Goal: Task Accomplishment & Management: Manage account settings

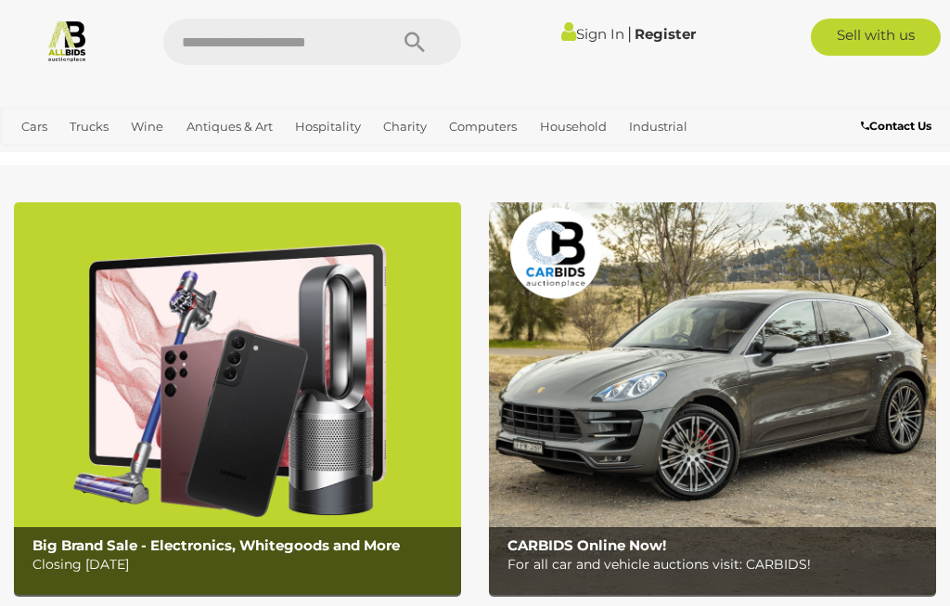
click at [585, 32] on link "Sign In" at bounding box center [592, 34] width 63 height 18
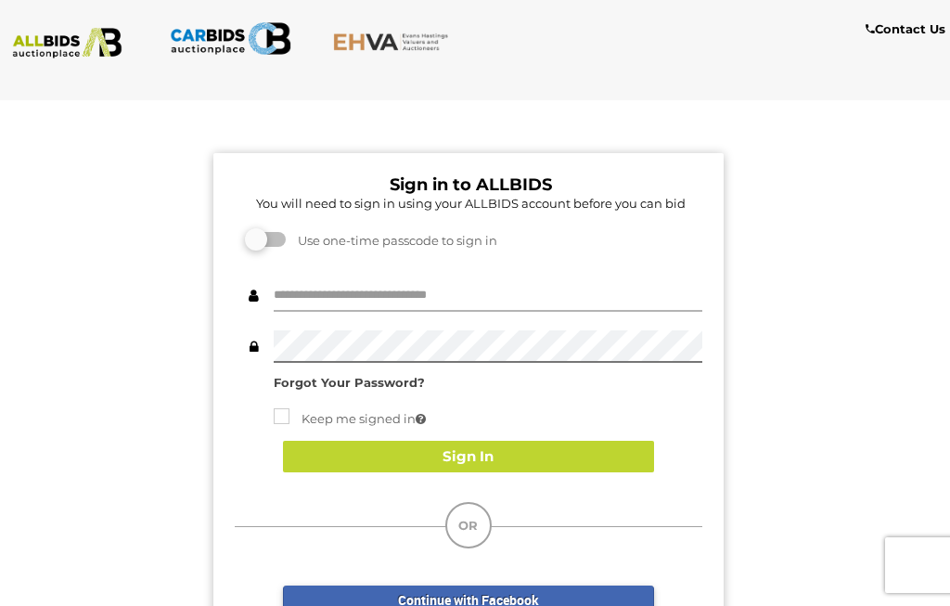
click at [463, 297] on input "text" at bounding box center [488, 295] width 429 height 32
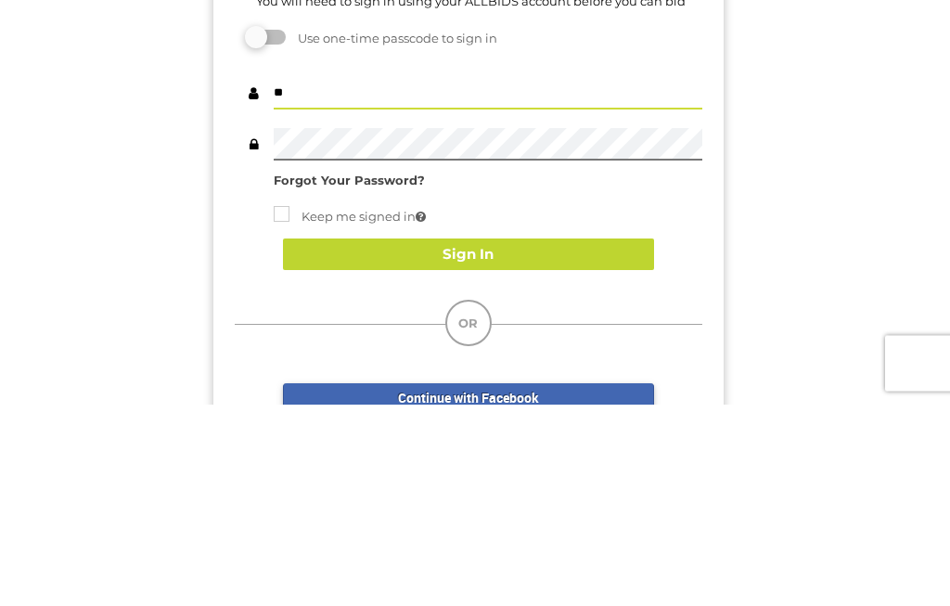
type input "*"
type input "********"
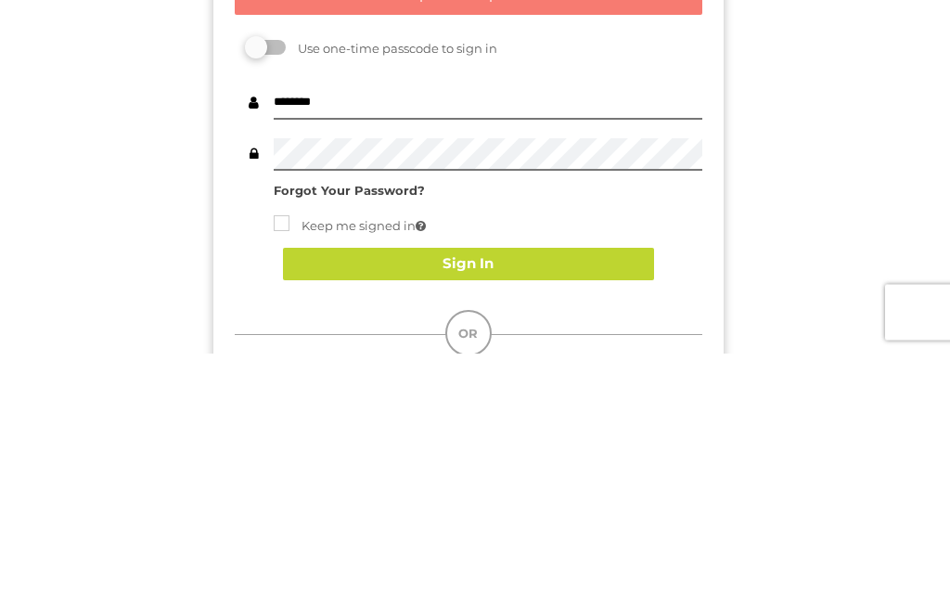
scroll to position [253, 0]
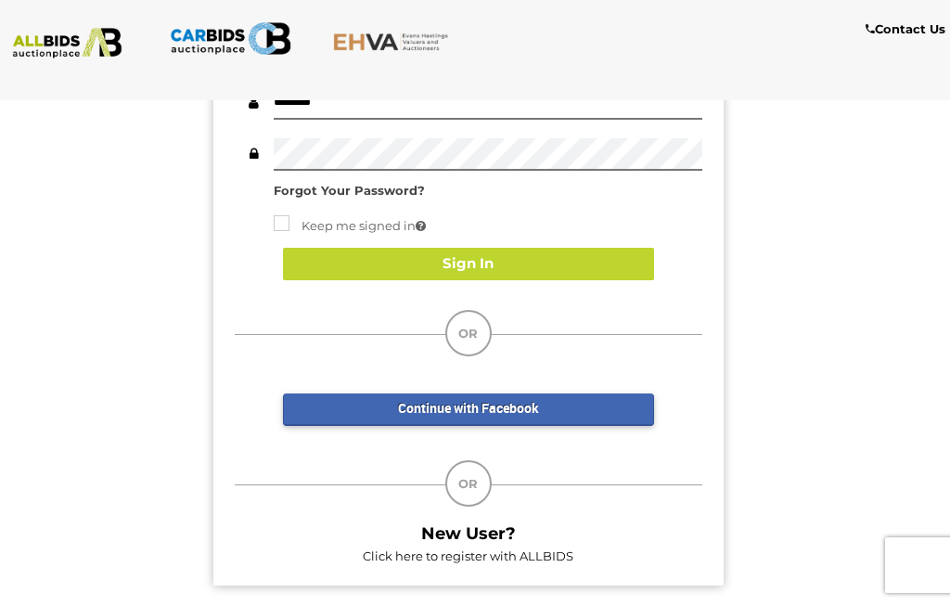
click at [393, 195] on strong "Forgot Your Password?" at bounding box center [349, 190] width 151 height 15
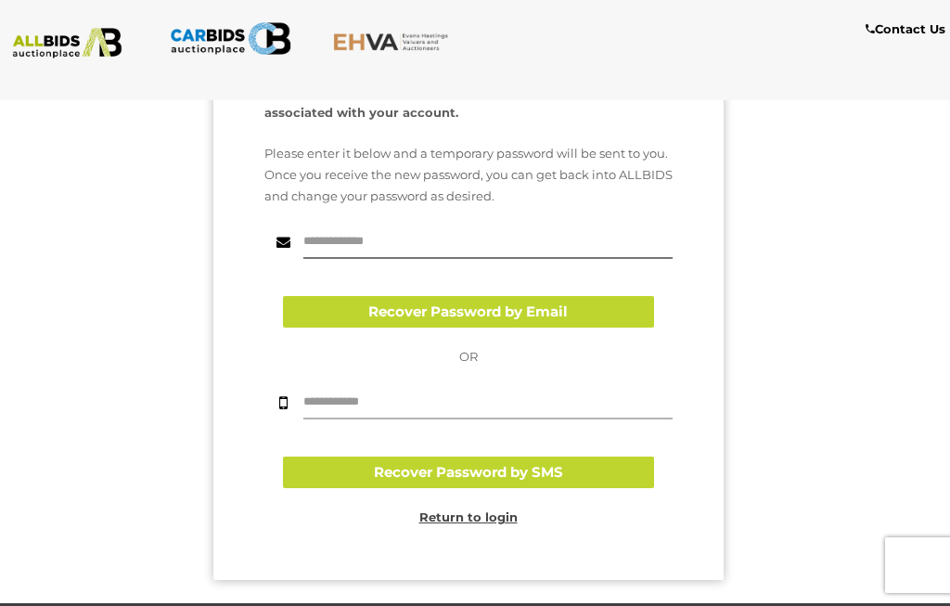
click at [462, 397] on input "text" at bounding box center [487, 403] width 369 height 32
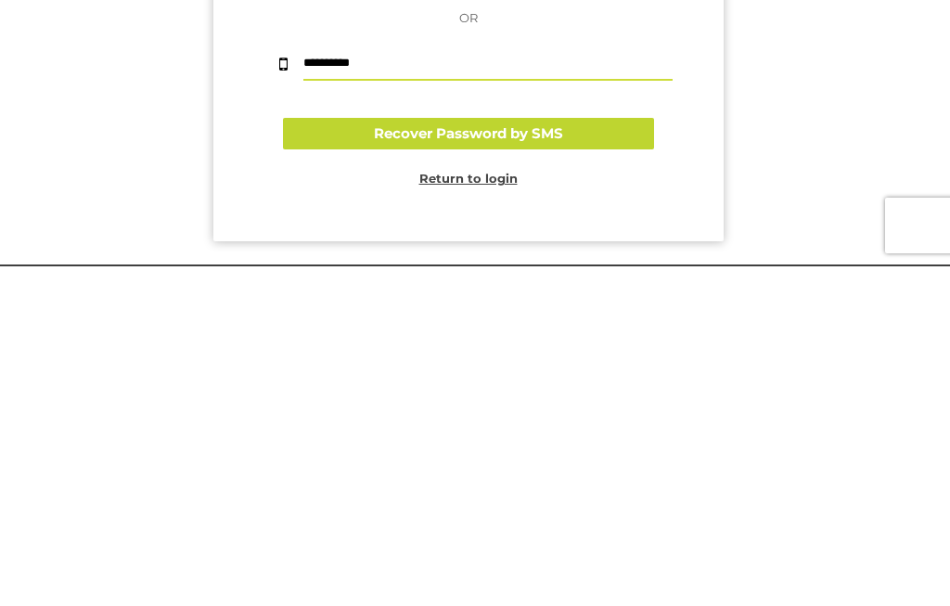
type input "**********"
click at [575, 457] on button "Recover Password by SMS" at bounding box center [468, 473] width 371 height 32
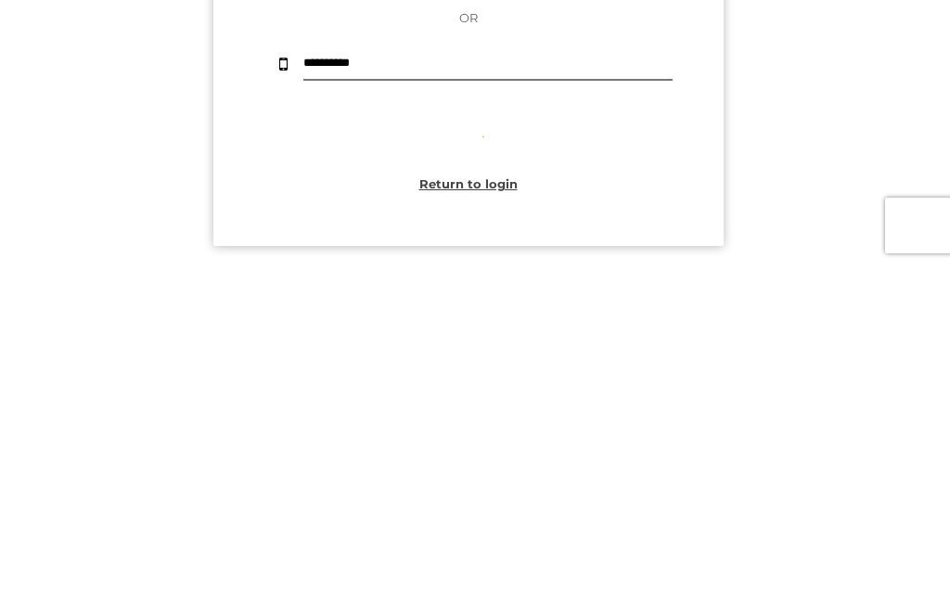
scroll to position [386, 0]
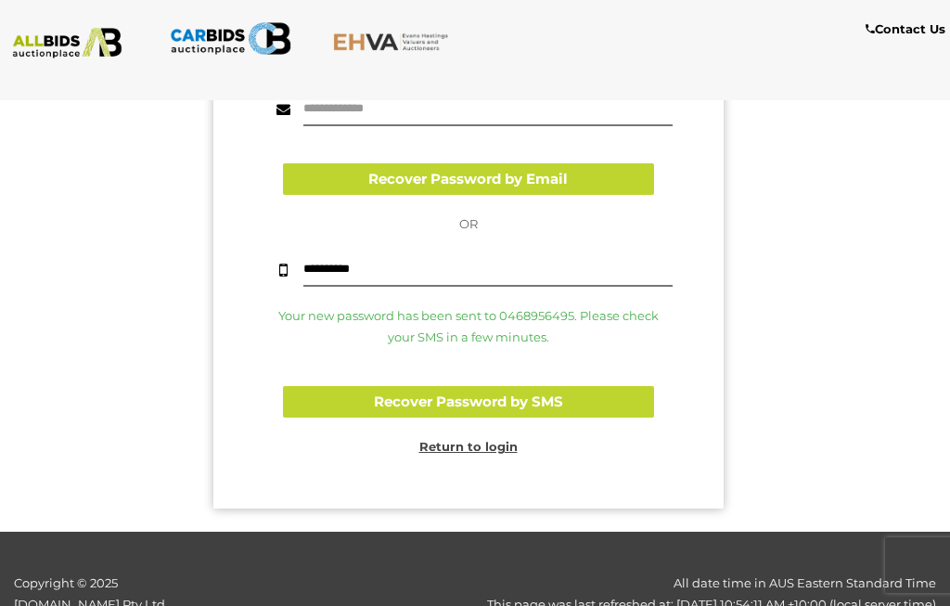
click at [586, 386] on button "Recover Password by SMS" at bounding box center [468, 402] width 371 height 32
click at [487, 439] on u "Return to login" at bounding box center [468, 446] width 98 height 15
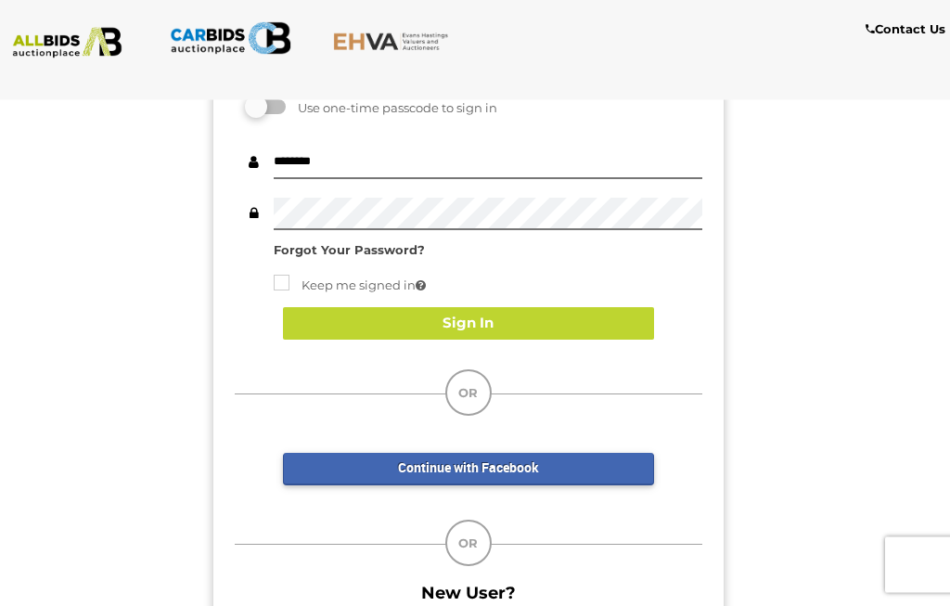
scroll to position [194, 0]
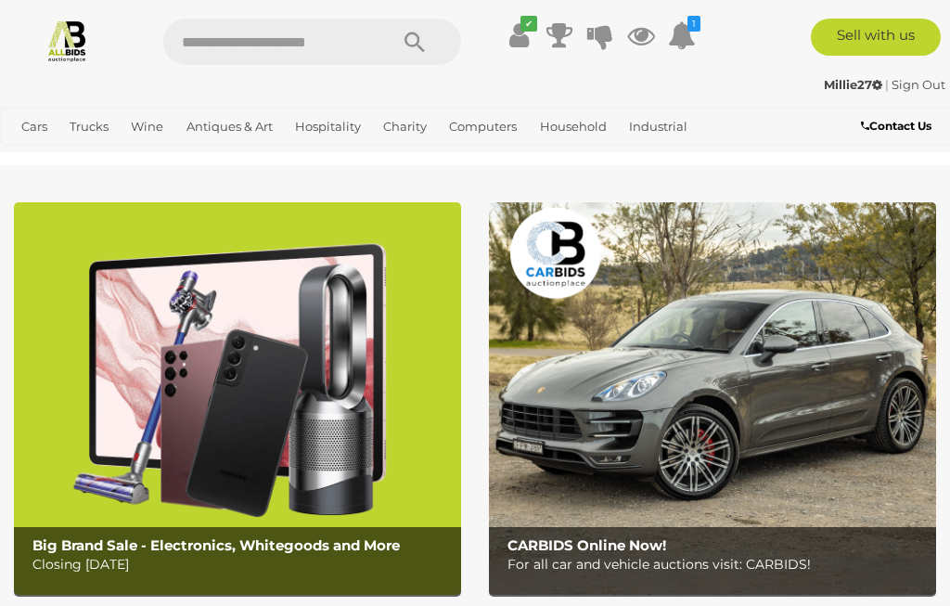
click at [848, 78] on strong "Millie27" at bounding box center [853, 84] width 58 height 15
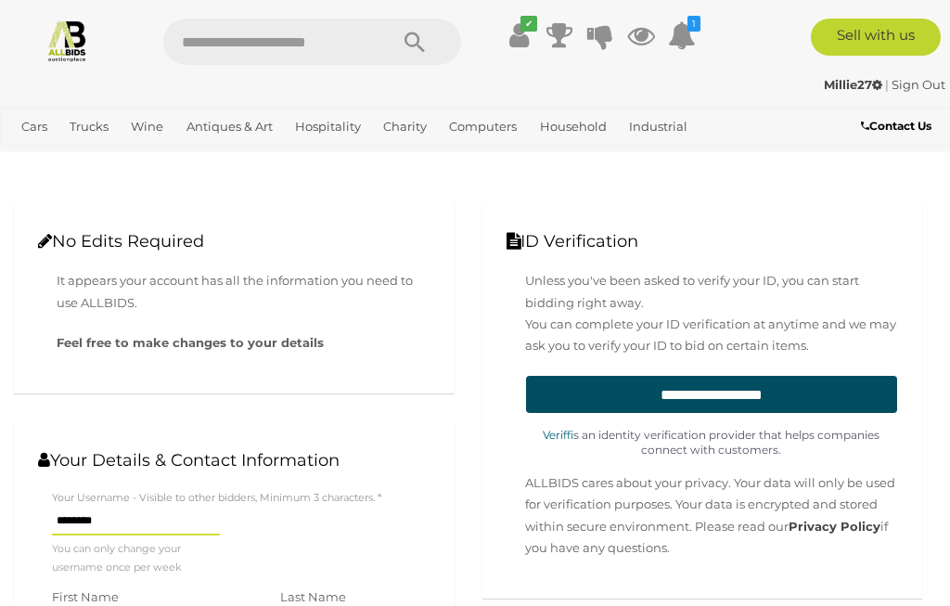
click at [505, 35] on link "✔" at bounding box center [519, 35] width 28 height 33
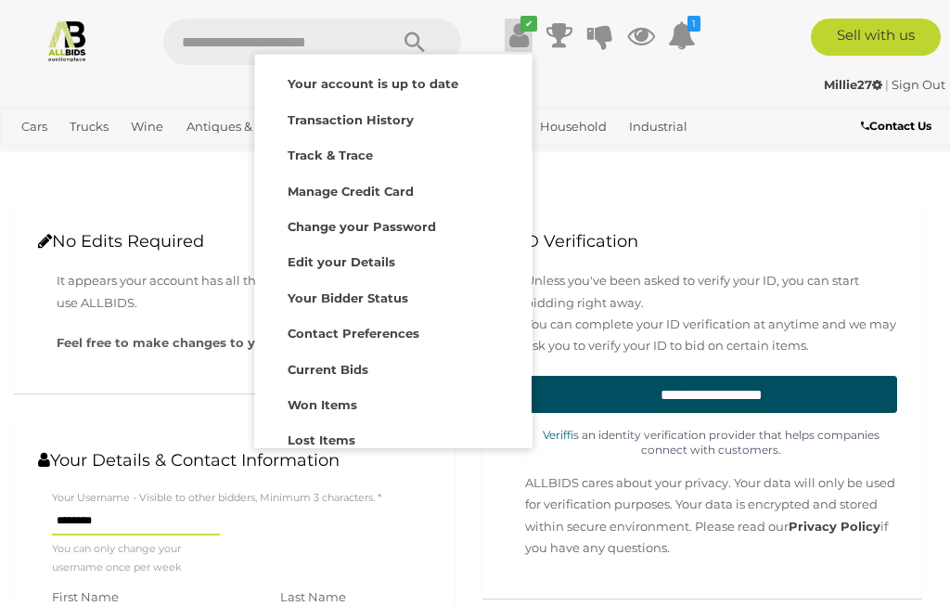
click at [387, 115] on strong "Transaction History" at bounding box center [351, 119] width 126 height 15
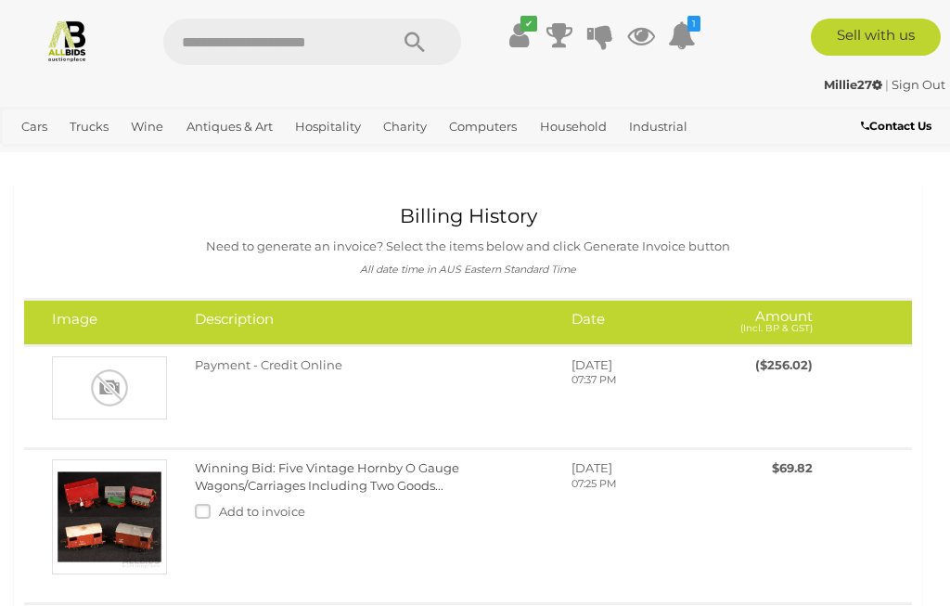
click at [444, 393] on div "Payment - Credit Online [DATE] 07:37 PM" at bounding box center [503, 381] width 645 height 50
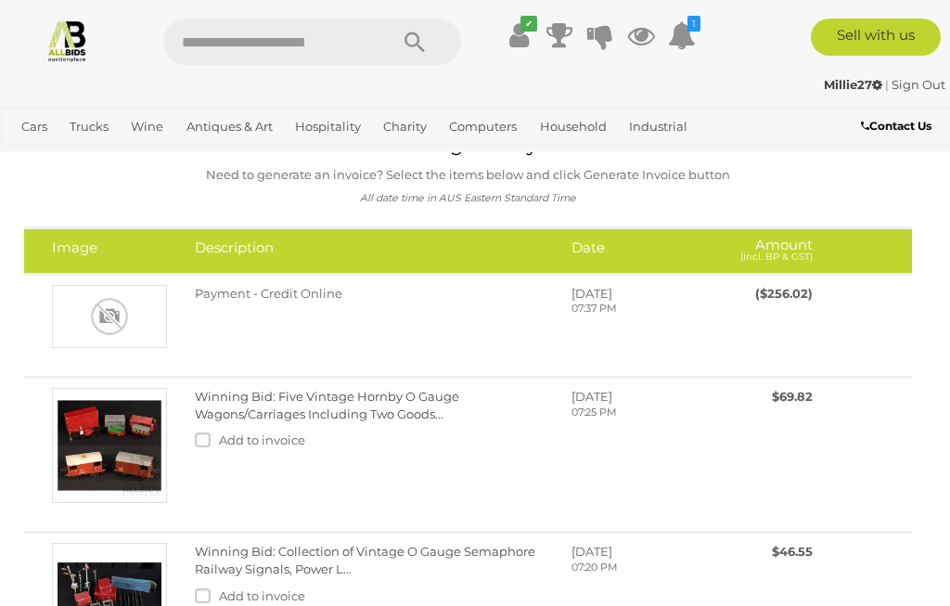
scroll to position [70, 0]
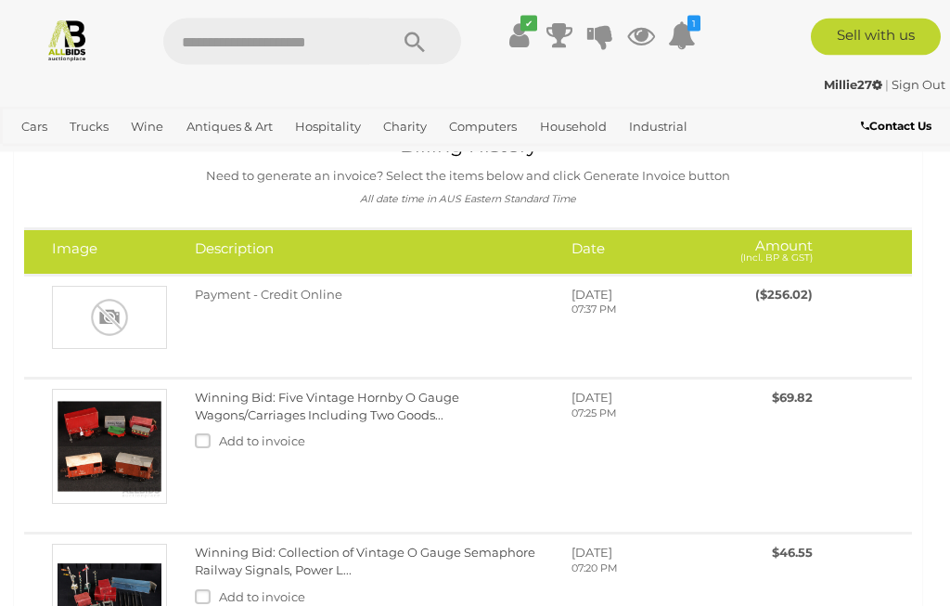
click at [527, 33] on icon at bounding box center [518, 35] width 19 height 33
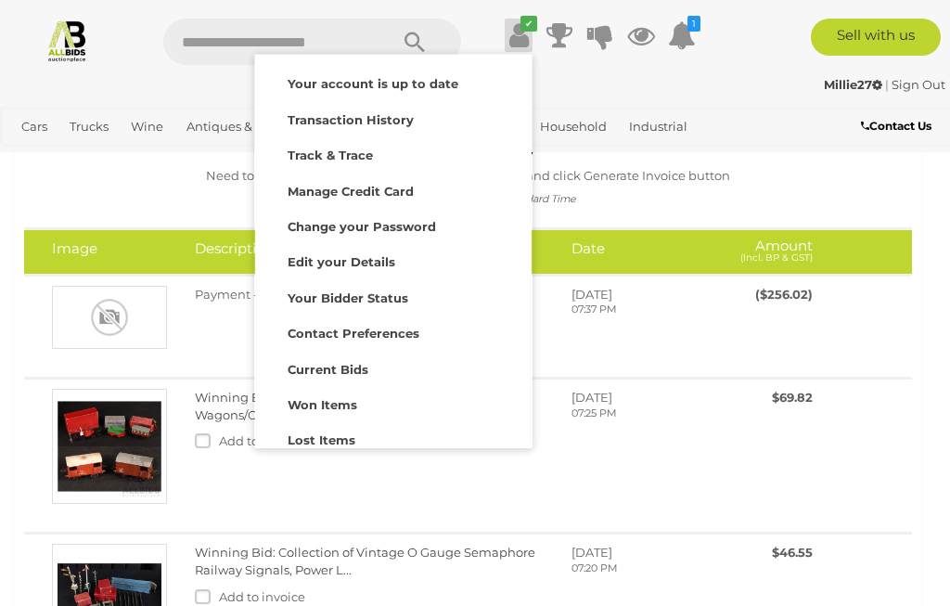
click at [343, 402] on strong "Won Items" at bounding box center [323, 404] width 70 height 15
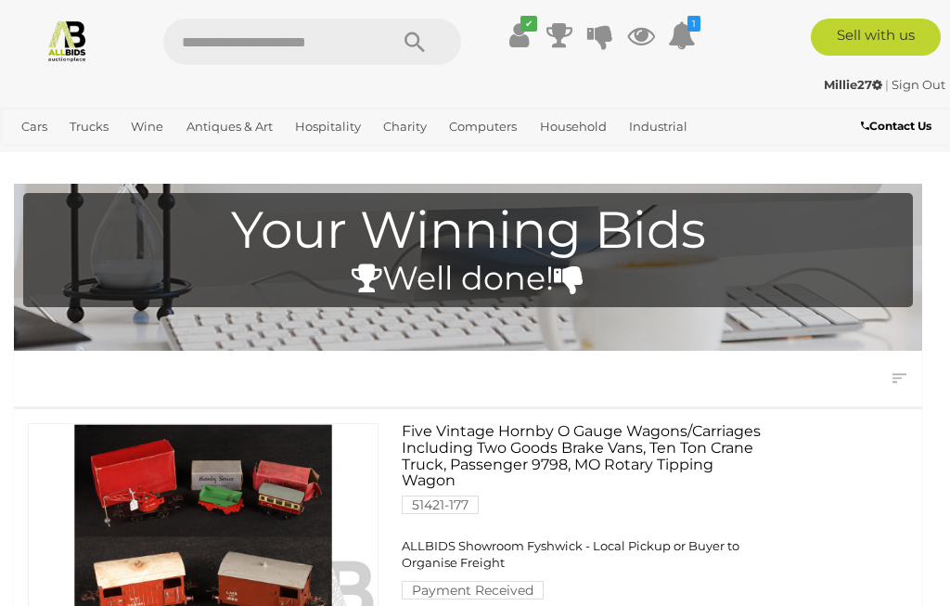
click at [912, 87] on link "Sign Out" at bounding box center [919, 84] width 54 height 15
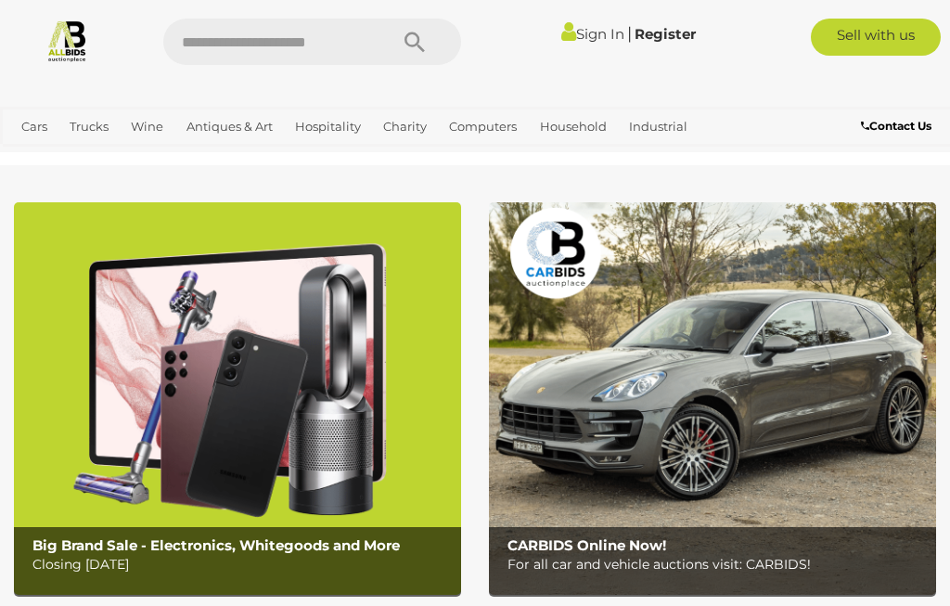
click at [593, 33] on link "Sign In" at bounding box center [592, 34] width 63 height 18
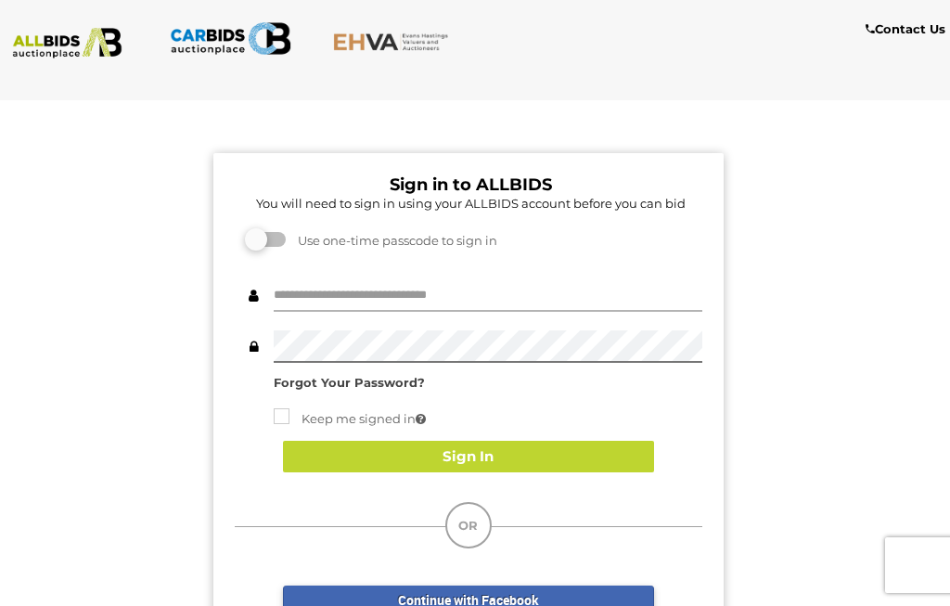
click at [391, 289] on input "text" at bounding box center [488, 295] width 429 height 32
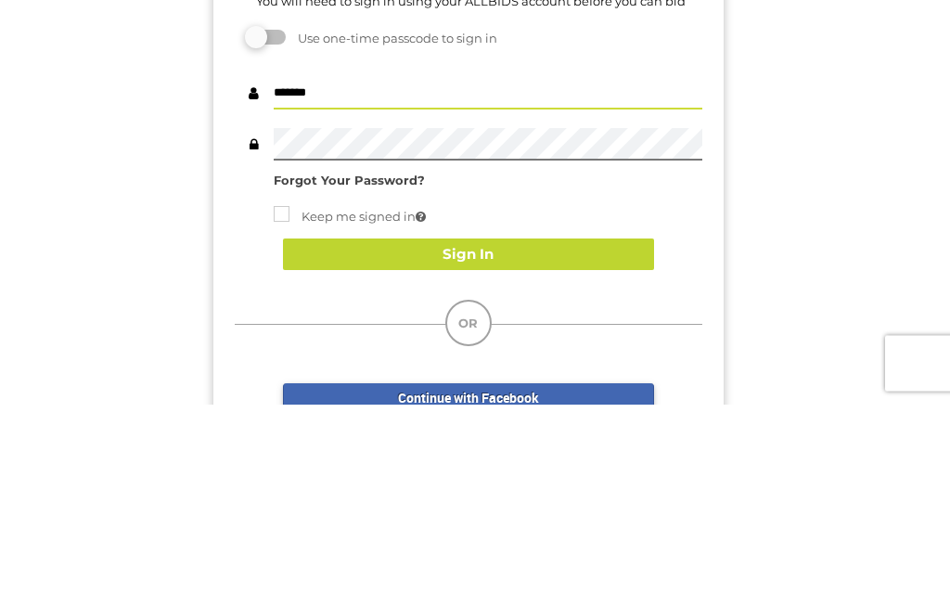
type input "********"
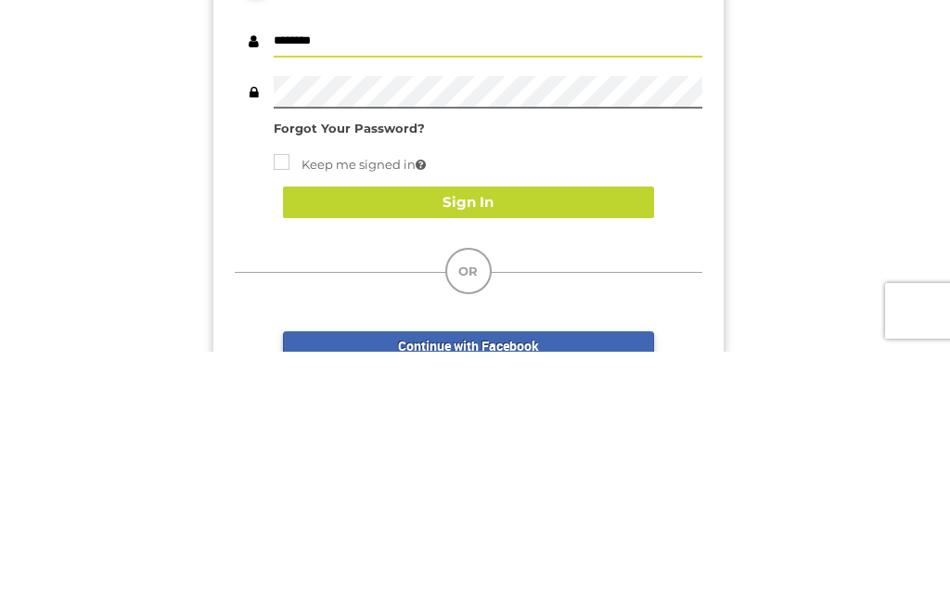
click at [385, 375] on strong "Forgot Your Password?" at bounding box center [349, 382] width 151 height 15
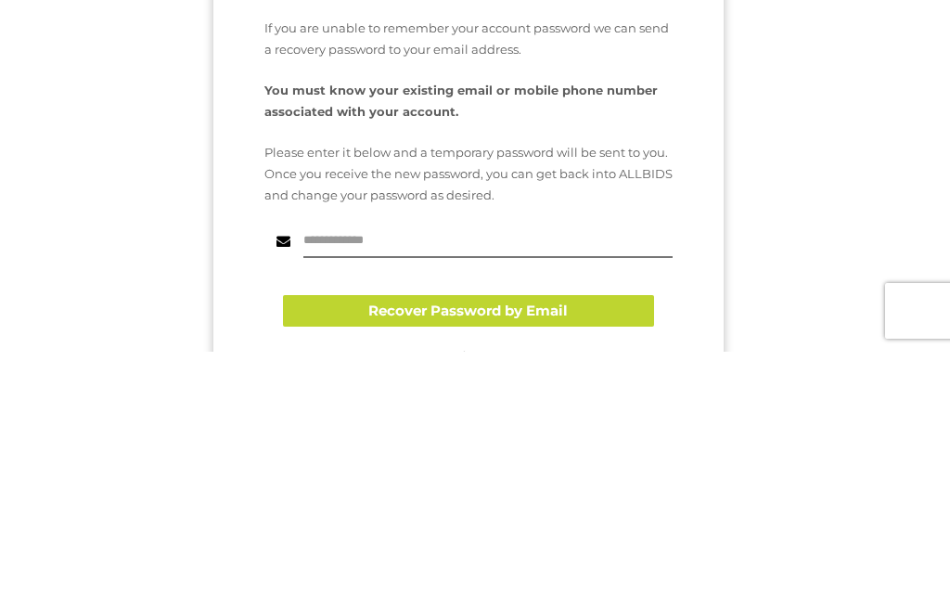
scroll to position [254, 0]
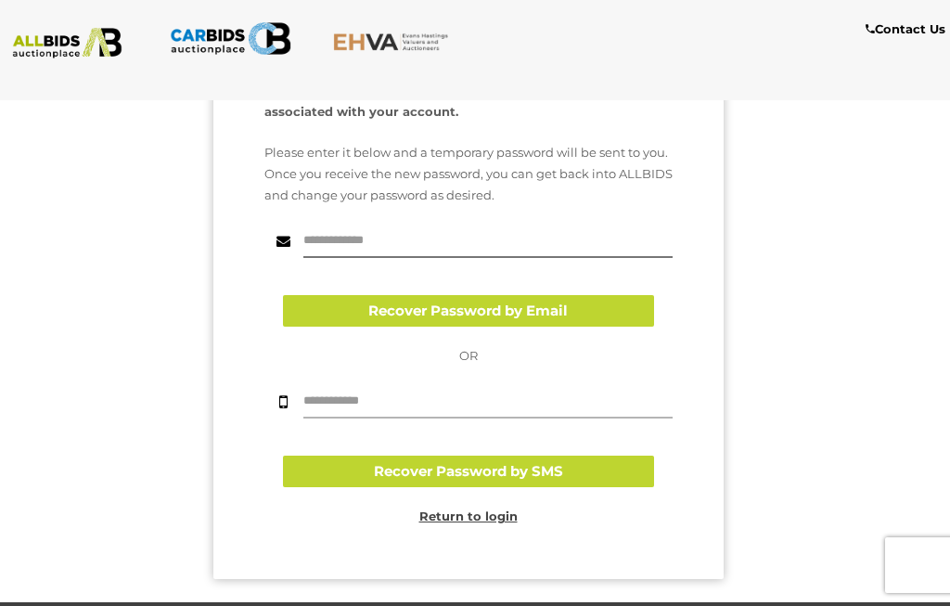
click at [395, 393] on input "text" at bounding box center [487, 402] width 369 height 32
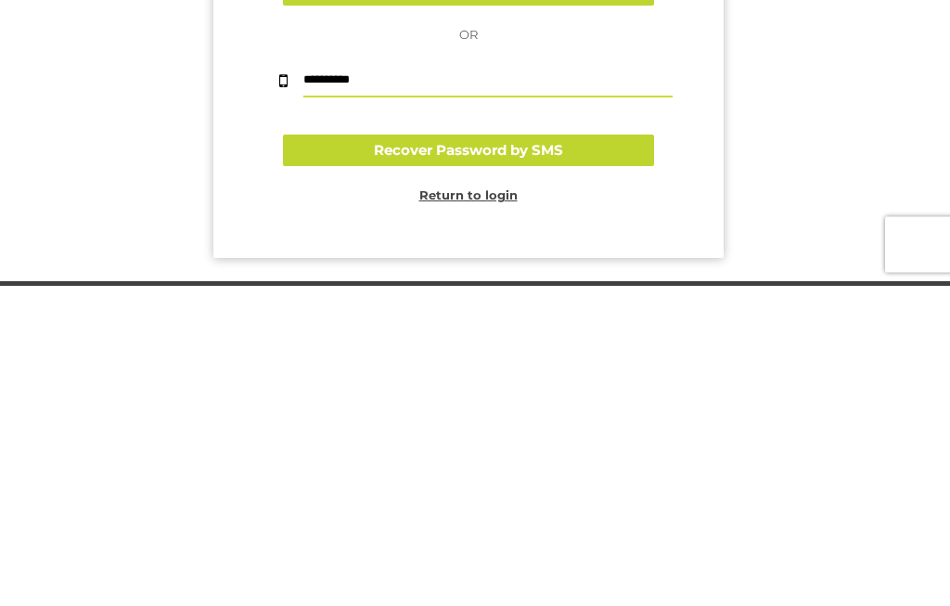
type input "**********"
click at [544, 456] on button "Recover Password by SMS" at bounding box center [468, 472] width 371 height 32
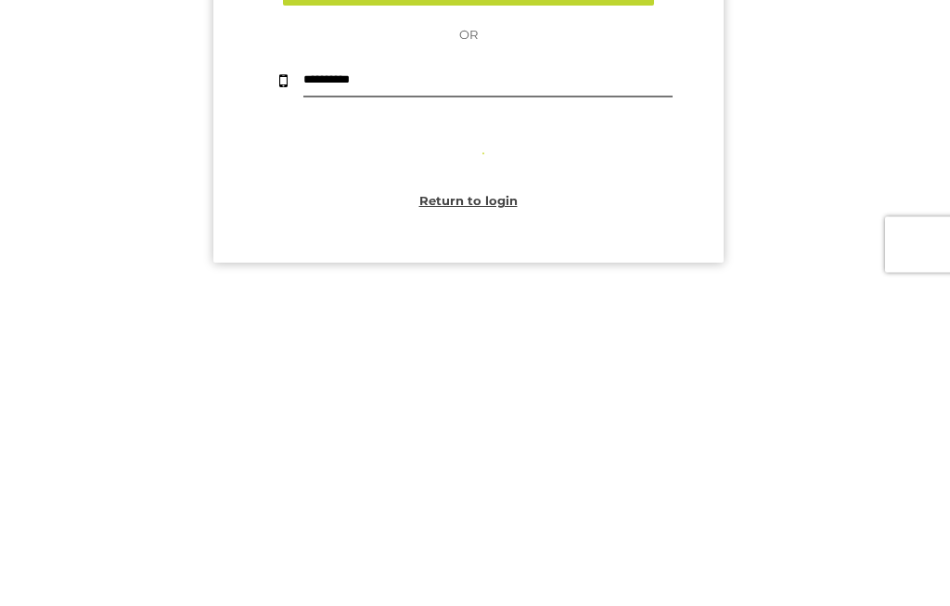
scroll to position [386, 0]
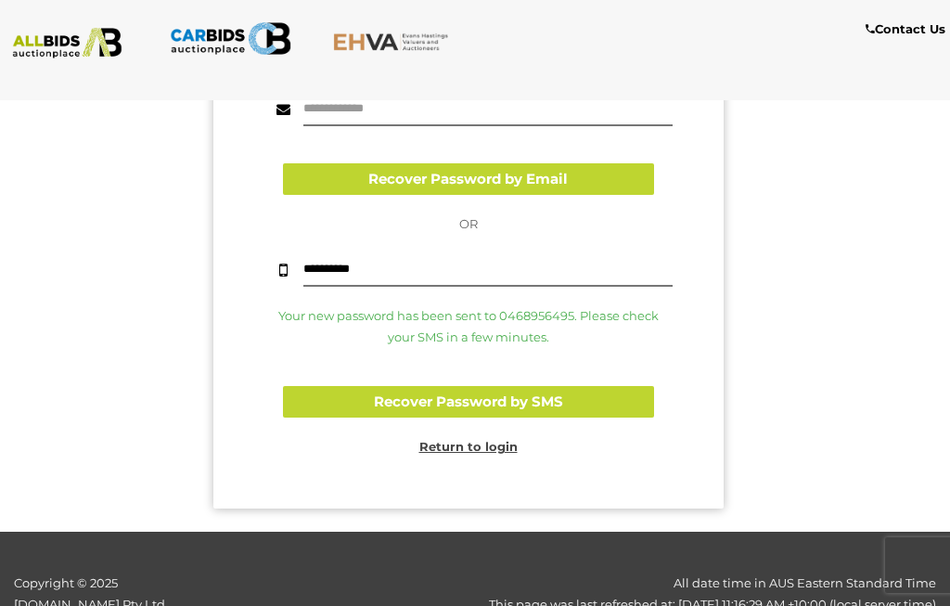
click at [476, 441] on u "Return to login" at bounding box center [468, 446] width 98 height 15
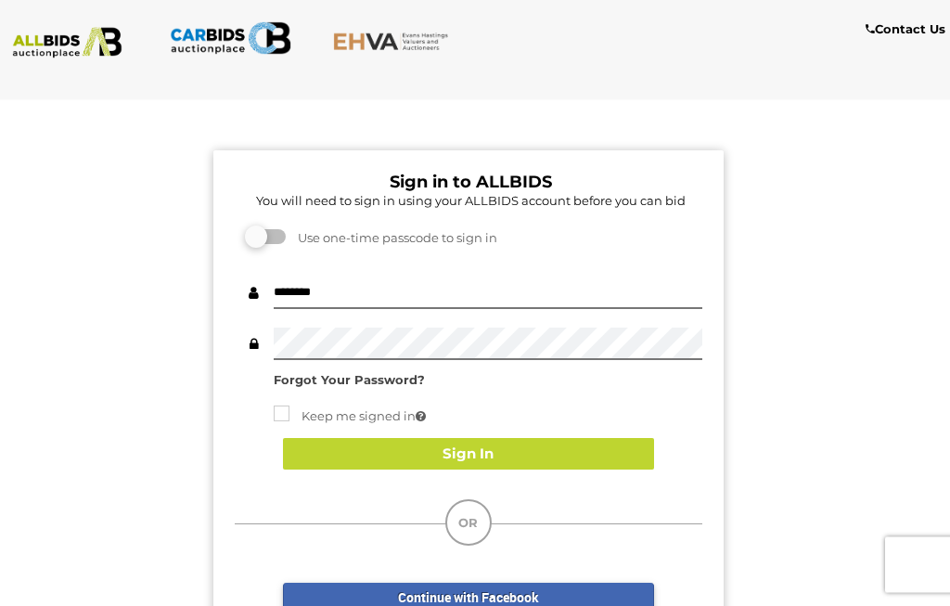
scroll to position [0, 0]
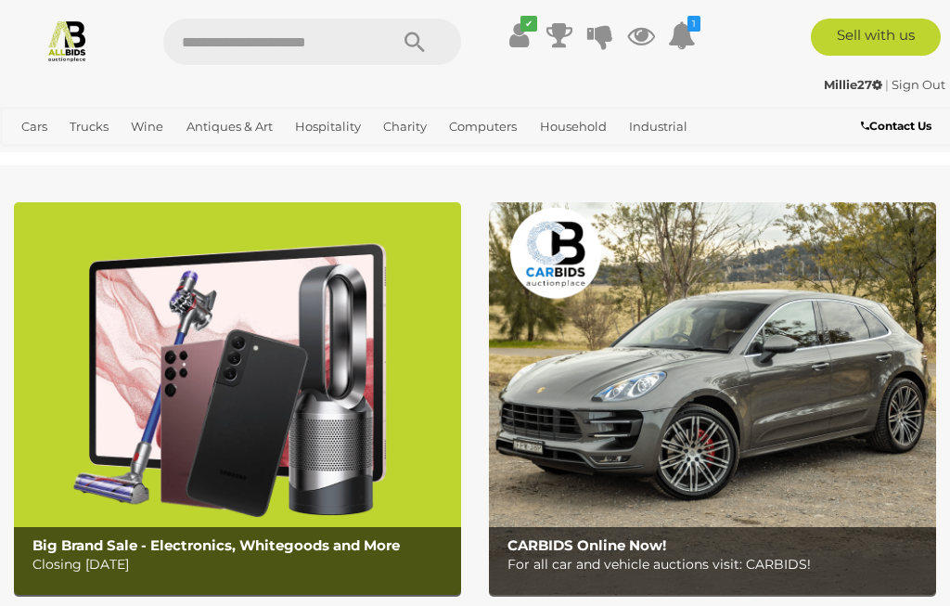
click at [761, 53] on div "Sell with us" at bounding box center [841, 37] width 245 height 37
click at [531, 36] on link "✔" at bounding box center [519, 35] width 28 height 33
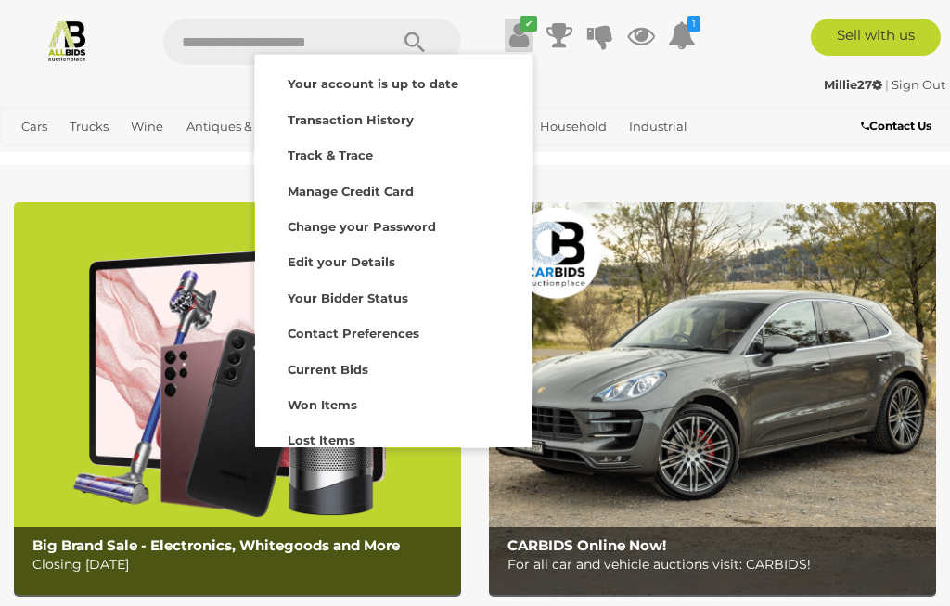
click at [352, 400] on strong "Won Items" at bounding box center [323, 404] width 70 height 15
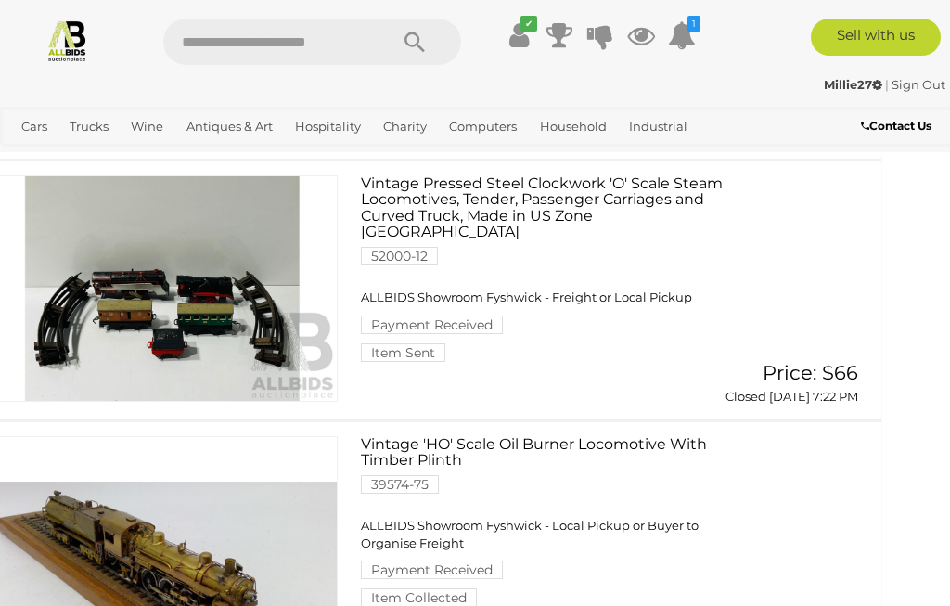
scroll to position [1327, 41]
click at [920, 83] on link "Sign Out" at bounding box center [919, 84] width 54 height 15
